Goal: Task Accomplishment & Management: Manage account settings

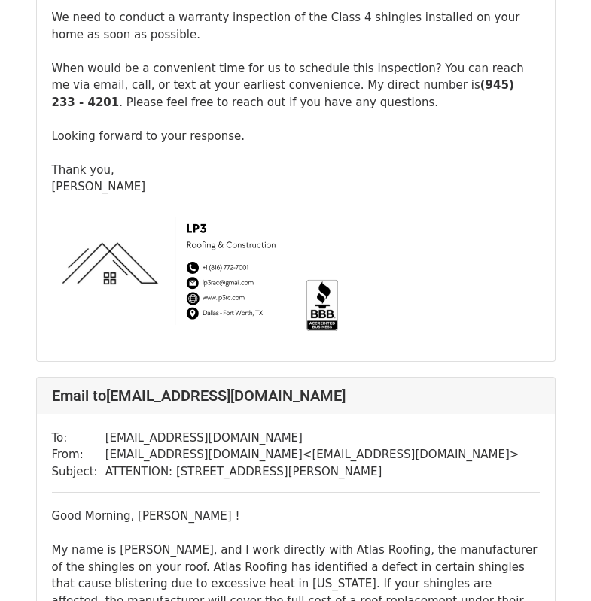
scroll to position [1710, 0]
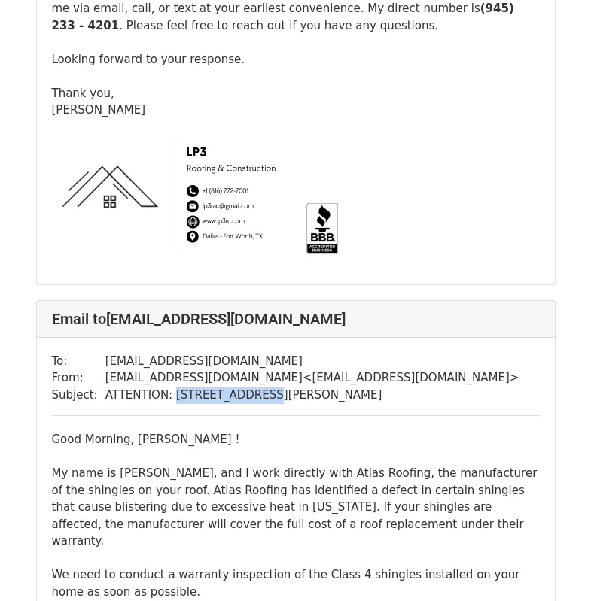
drag, startPoint x: 163, startPoint y: 347, endPoint x: 242, endPoint y: 350, distance: 79.1
click at [242, 387] on td "ATTENTION: 509 Sorenson Trail Keller, TX 76248" at bounding box center [312, 395] width 414 height 17
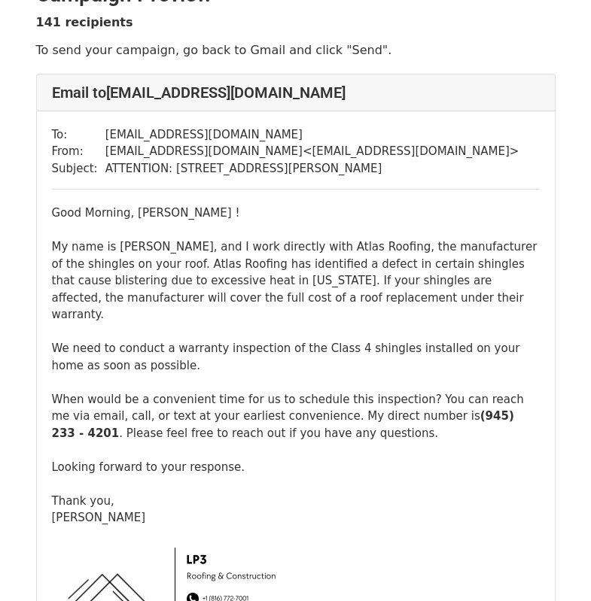
scroll to position [0, 0]
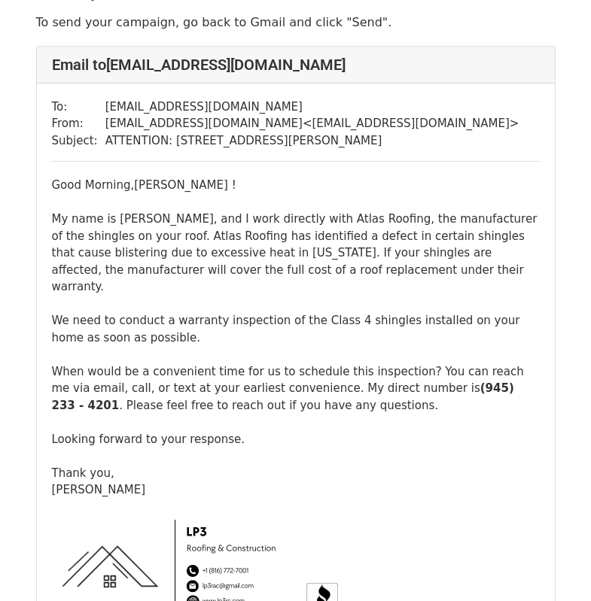
scroll to position [55, 0]
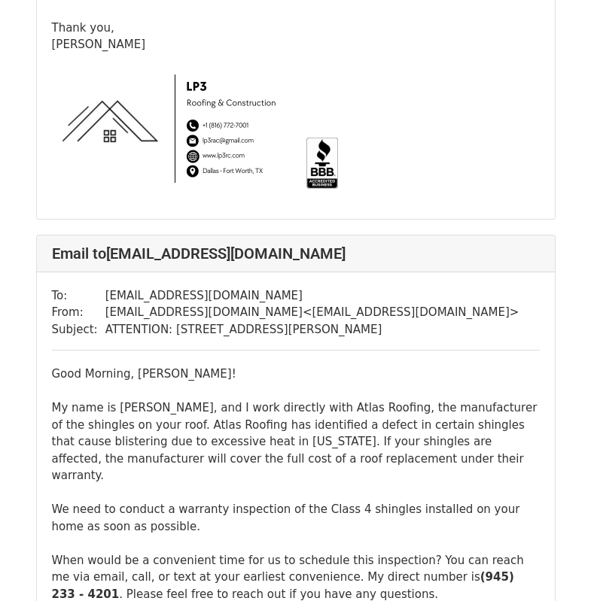
scroll to position [2447, 0]
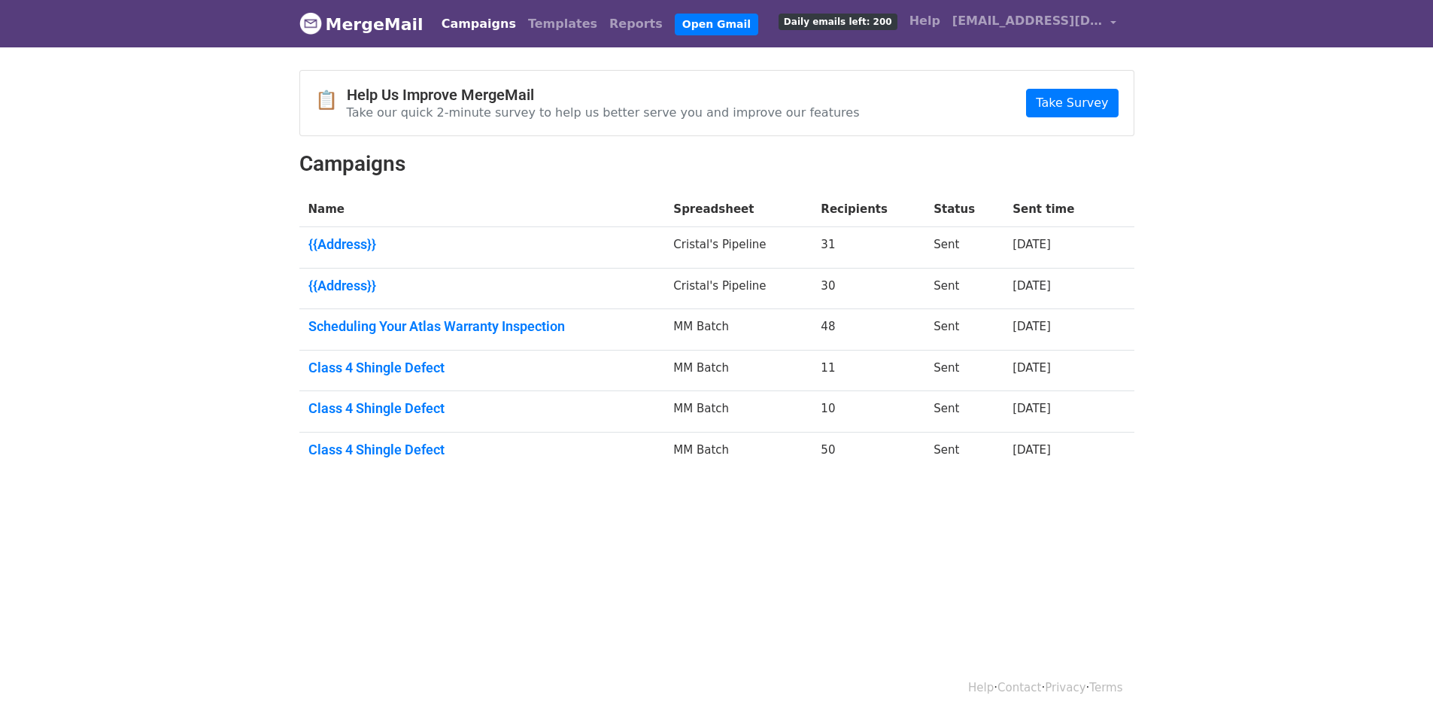
click at [464, 20] on link "Campaigns" at bounding box center [479, 24] width 87 height 30
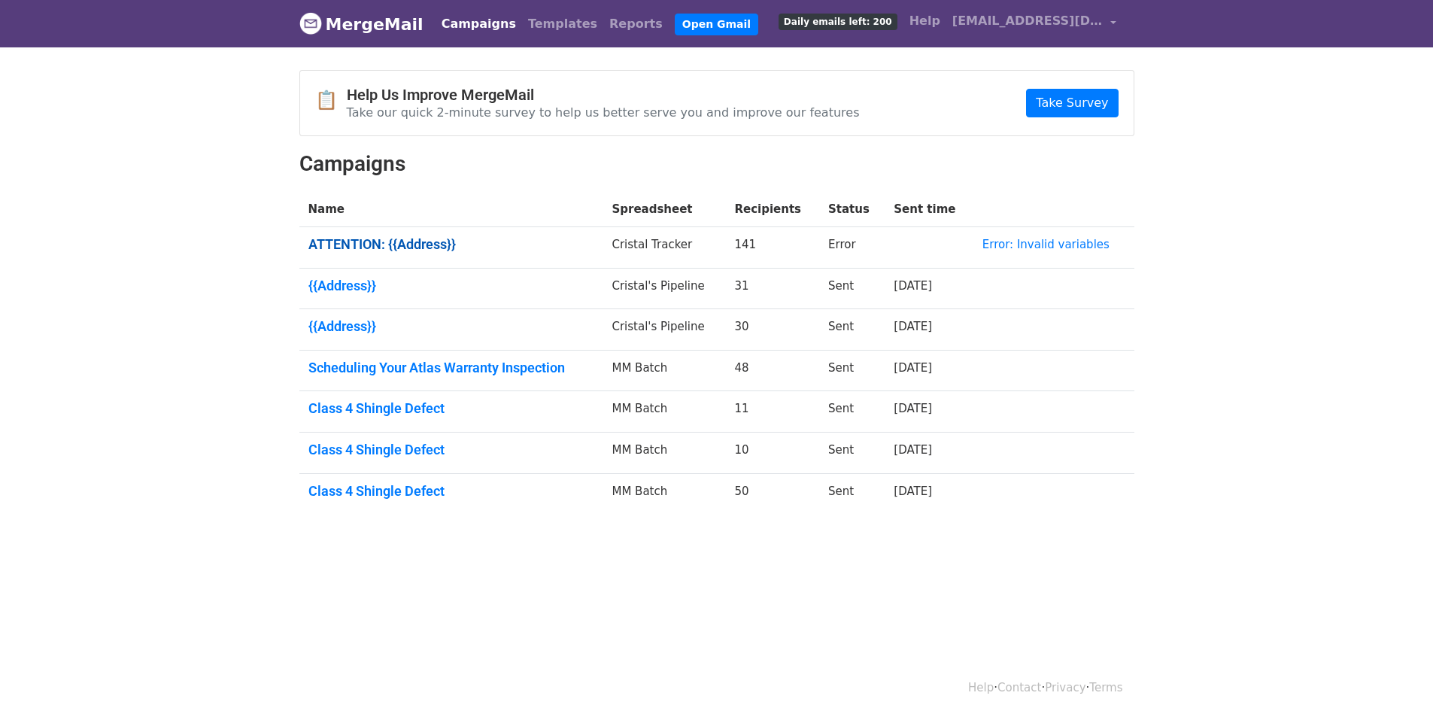
click at [359, 245] on link "ATTENTION: {{Address}}" at bounding box center [451, 244] width 286 height 17
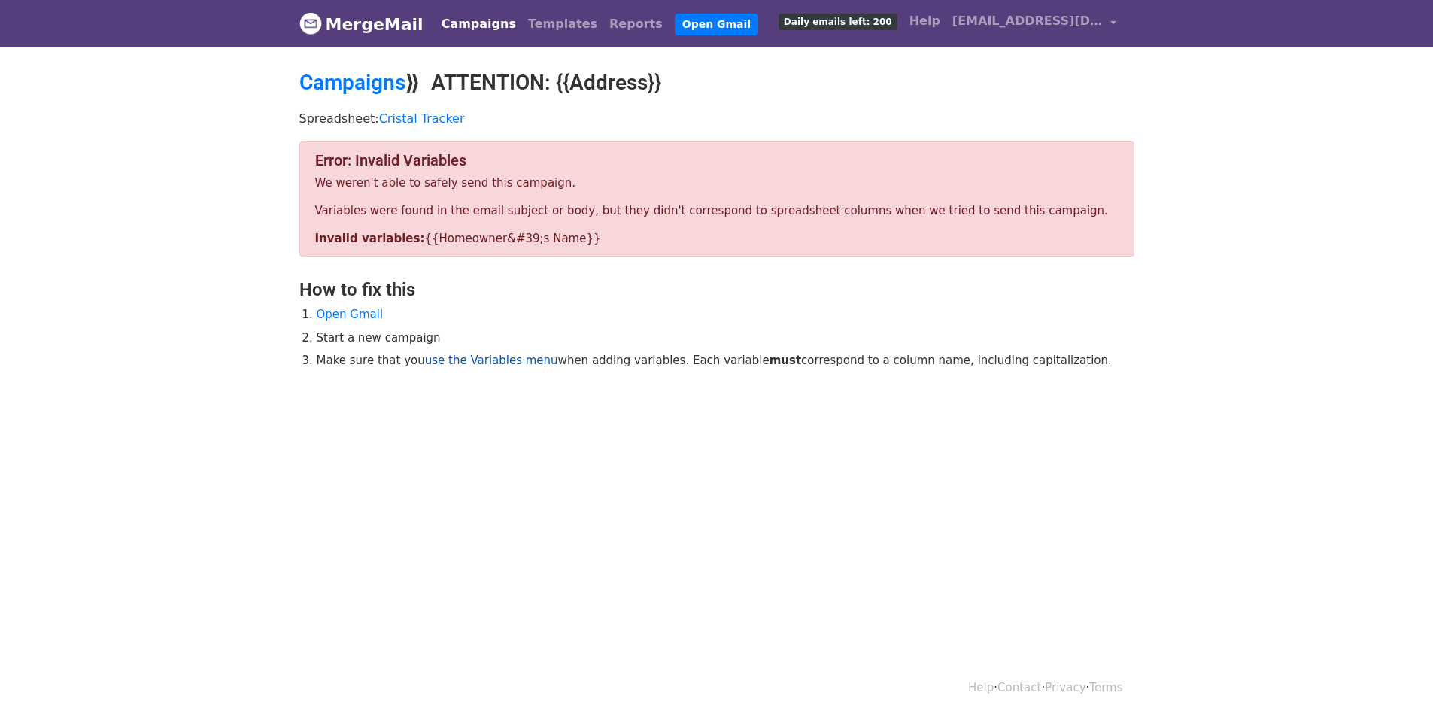
click at [462, 361] on link "use the Variables menu" at bounding box center [491, 361] width 133 height 14
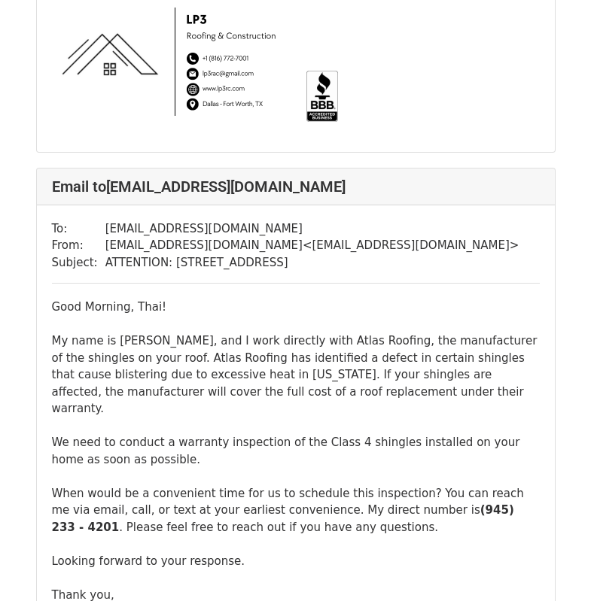
scroll to position [431, 0]
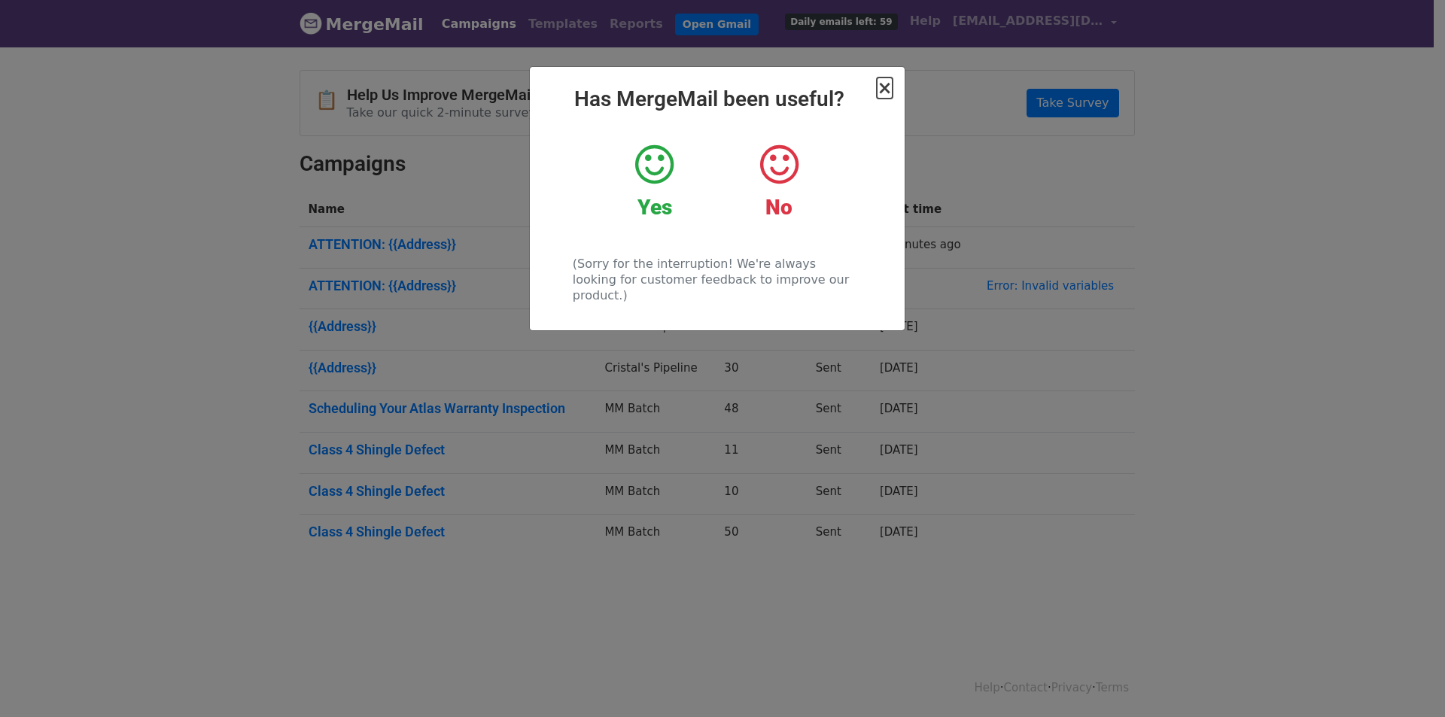
click at [889, 96] on span "×" at bounding box center [884, 87] width 15 height 21
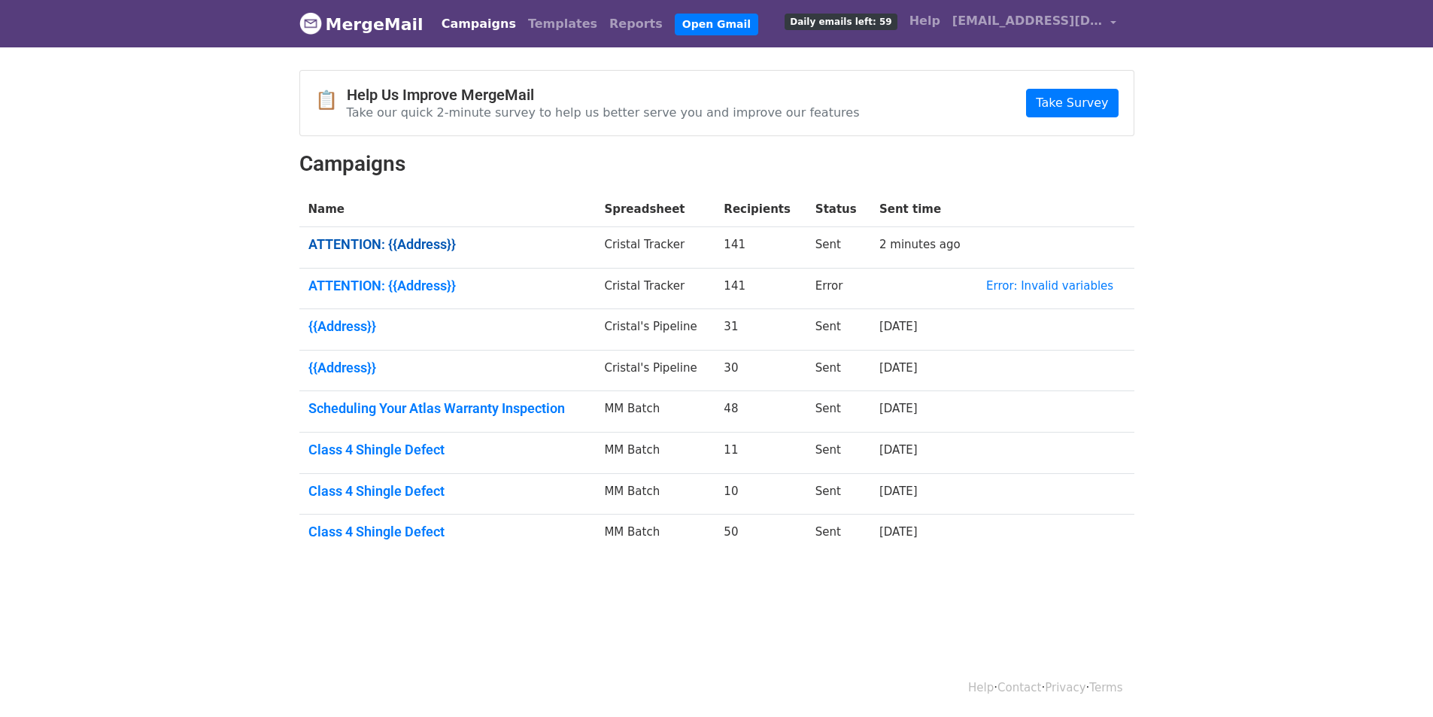
click at [337, 244] on link "ATTENTION: {{Address}}" at bounding box center [447, 244] width 278 height 17
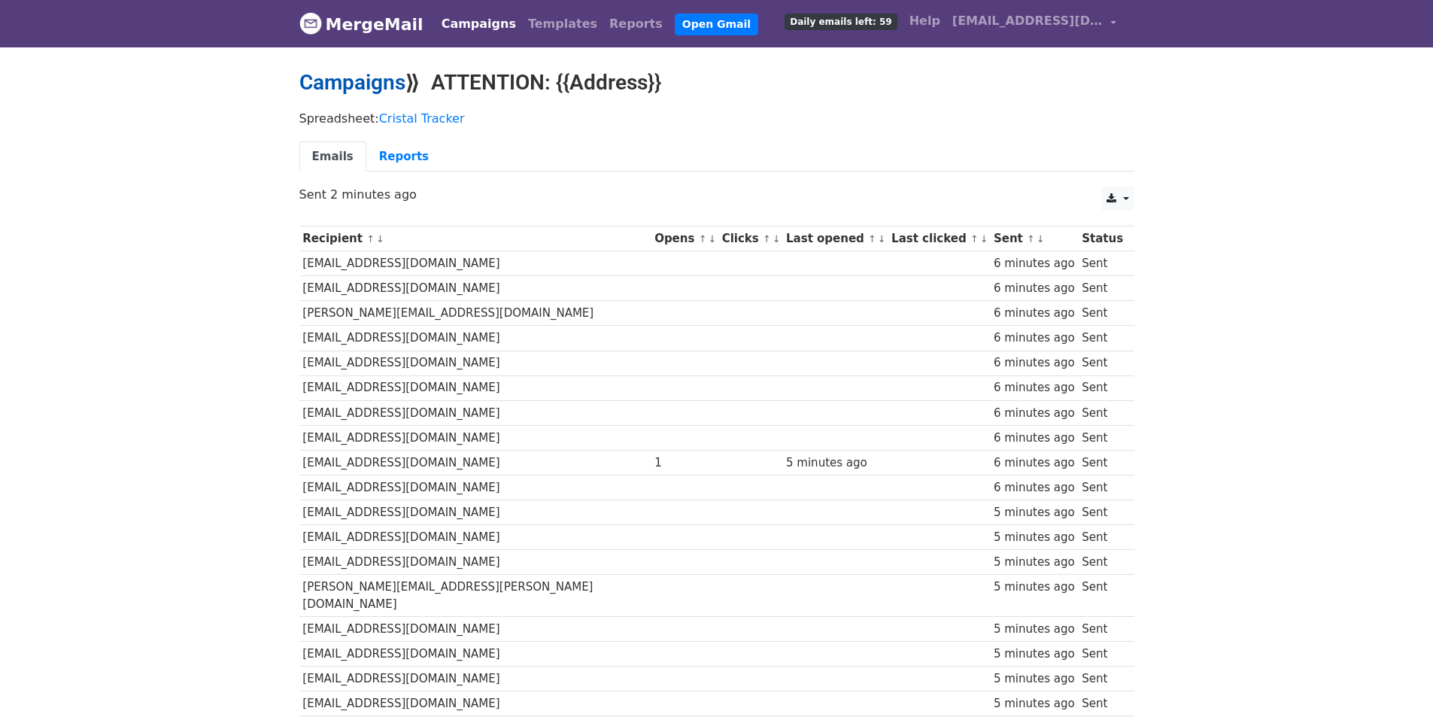
click at [330, 80] on link "Campaigns" at bounding box center [352, 82] width 106 height 25
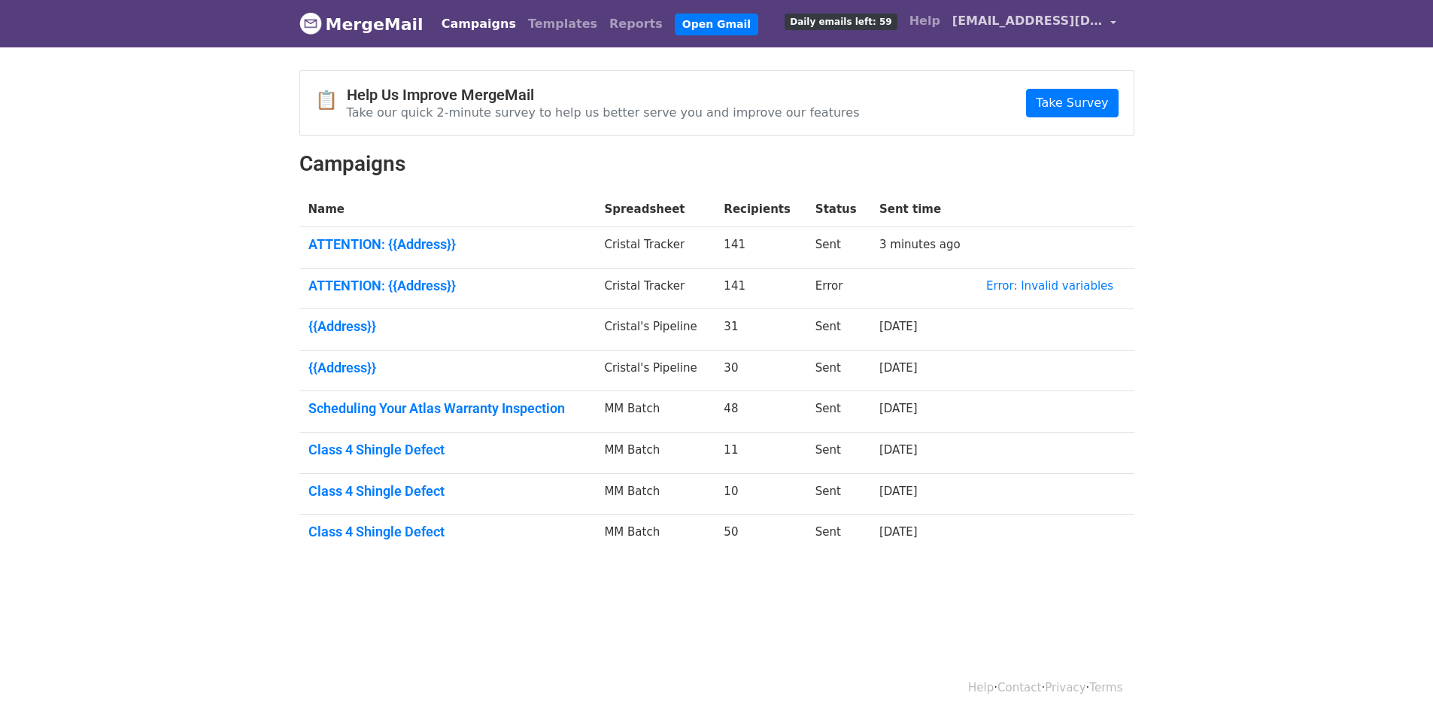
click at [1085, 23] on span "[EMAIL_ADDRESS][DOMAIN_NAME]" at bounding box center [1028, 21] width 150 height 18
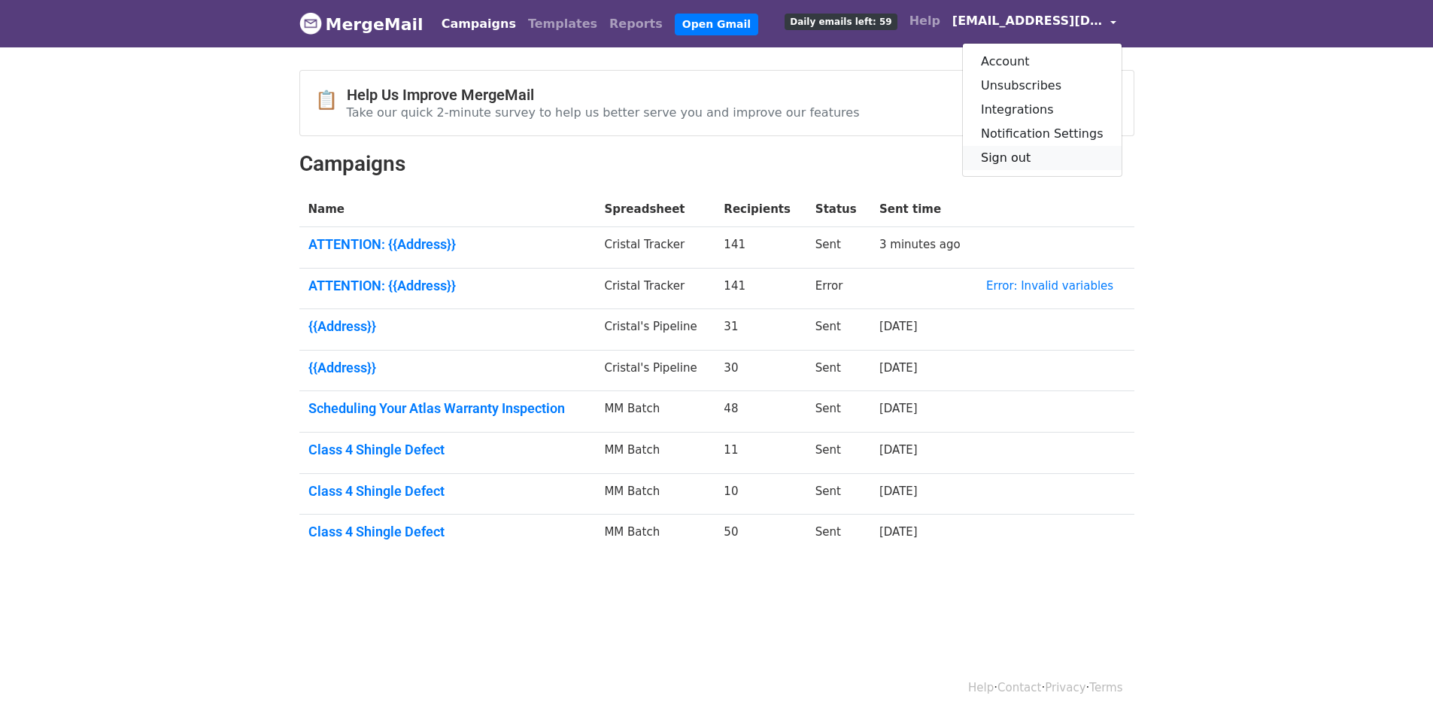
click at [1019, 156] on link "Sign out" at bounding box center [1042, 158] width 159 height 24
